Goal: Task Accomplishment & Management: Manage account settings

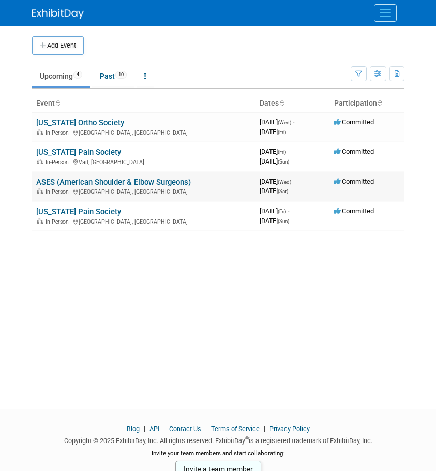
click at [72, 185] on link "ASES (American Shoulder & Elbow Surgeons)" at bounding box center [113, 182] width 155 height 9
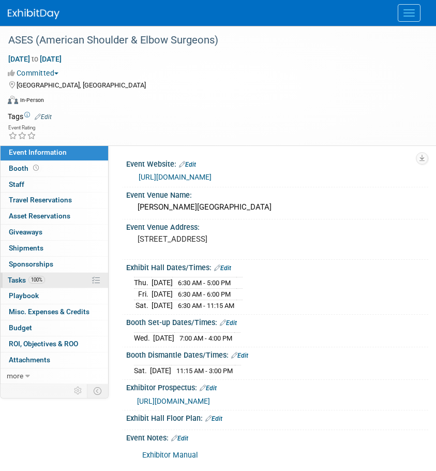
click at [14, 283] on span "Tasks 100%" at bounding box center [26, 280] width 37 height 8
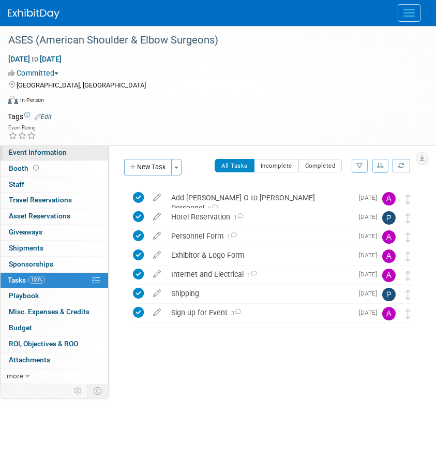
click at [60, 150] on span "Event Information" at bounding box center [38, 152] width 58 height 8
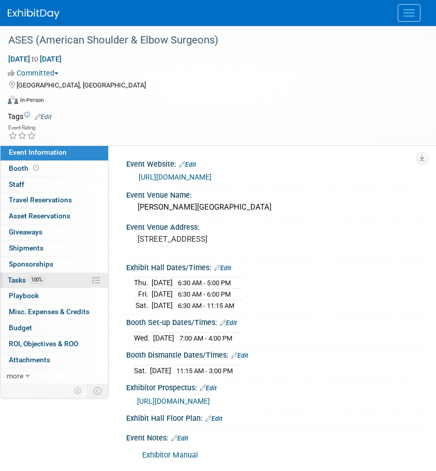
click at [11, 279] on span "Tasks 100%" at bounding box center [26, 280] width 37 height 8
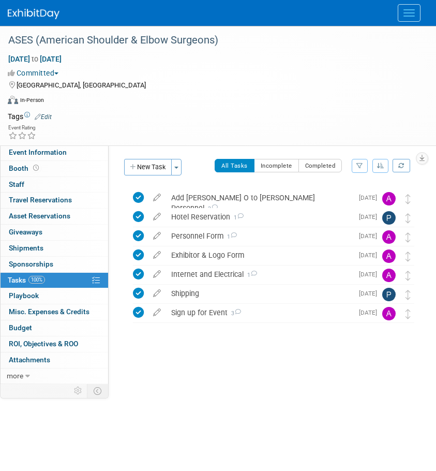
click at [9, 284] on link "100% Tasks 100%" at bounding box center [55, 281] width 108 height 16
click at [202, 236] on div "Personnel Form 1" at bounding box center [259, 236] width 187 height 18
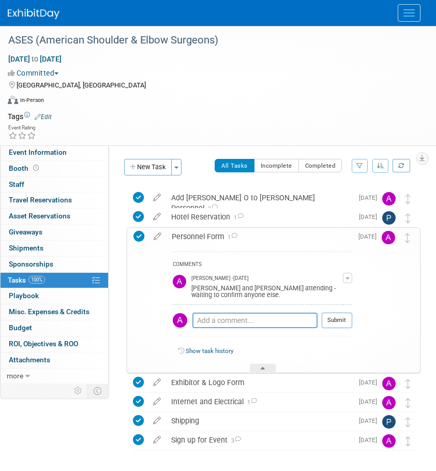
drag, startPoint x: 155, startPoint y: 165, endPoint x: 210, endPoint y: 95, distance: 88.9
click at [209, 95] on div "ASES (American Shoulder & Elbow Surgeons) Oct 15, 2025 to Oct 18, 2025 (4 days)…" at bounding box center [218, 270] width 436 height 488
click at [214, 216] on div "Hotel Reservation 1" at bounding box center [259, 217] width 187 height 18
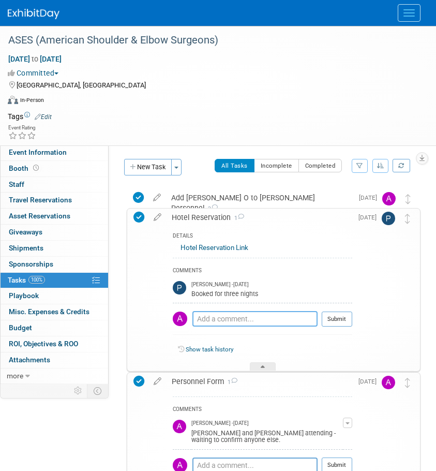
click at [222, 319] on textarea at bounding box center [255, 319] width 125 height 16
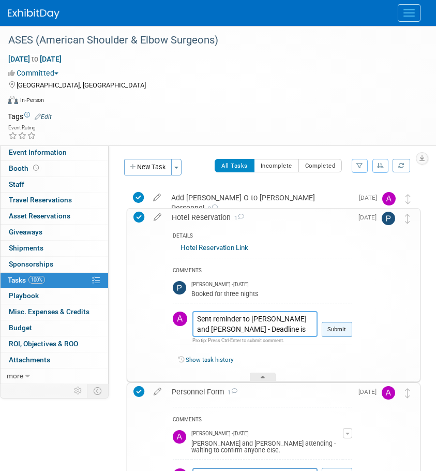
type textarea "Sent reminder to Rish and Joe O. - Deadline is 09/29"
click at [337, 325] on button "Submit" at bounding box center [337, 330] width 31 height 16
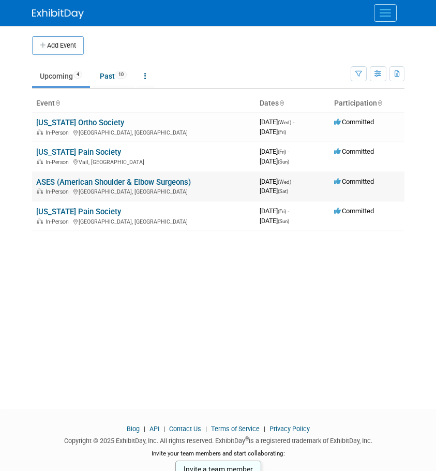
click at [119, 184] on link "ASES (American Shoulder & Elbow Surgeons)" at bounding box center [113, 182] width 155 height 9
click at [64, 180] on link "ASES (American Shoulder & Elbow Surgeons)" at bounding box center [113, 182] width 155 height 9
